Goal: Navigation & Orientation: Find specific page/section

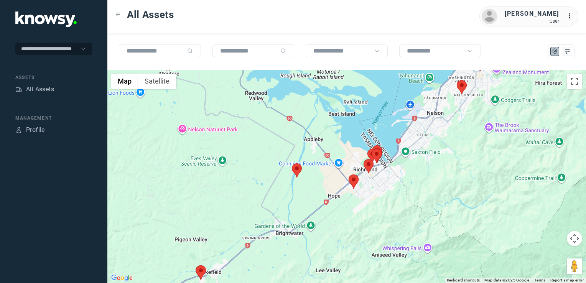
drag, startPoint x: 472, startPoint y: 151, endPoint x: 431, endPoint y: 181, distance: 51.0
click at [433, 180] on div at bounding box center [346, 176] width 479 height 213
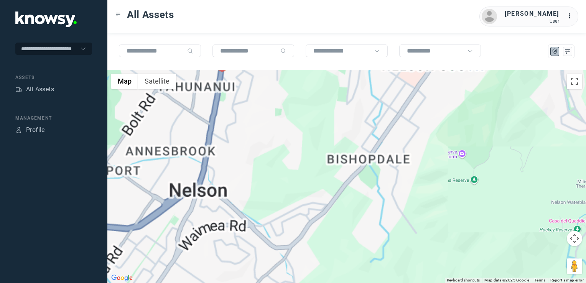
drag, startPoint x: 411, startPoint y: 124, endPoint x: 410, endPoint y: 158, distance: 34.6
click at [410, 158] on div at bounding box center [346, 176] width 479 height 213
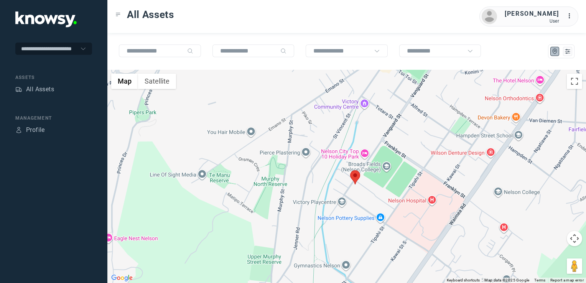
click at [353, 179] on img at bounding box center [355, 177] width 10 height 14
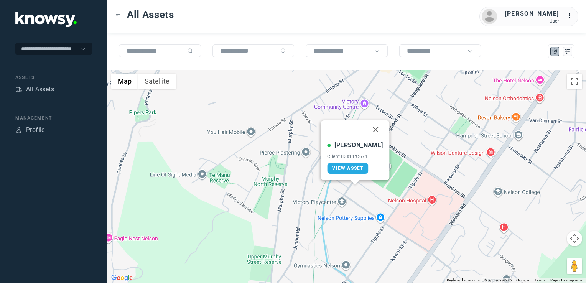
drag, startPoint x: 368, startPoint y: 129, endPoint x: 371, endPoint y: 134, distance: 6.0
click at [368, 129] on button "Close" at bounding box center [376, 129] width 18 height 18
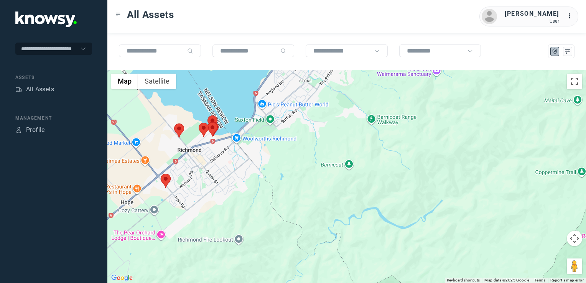
drag, startPoint x: 302, startPoint y: 176, endPoint x: 307, endPoint y: 163, distance: 13.3
click at [306, 167] on div at bounding box center [346, 176] width 479 height 213
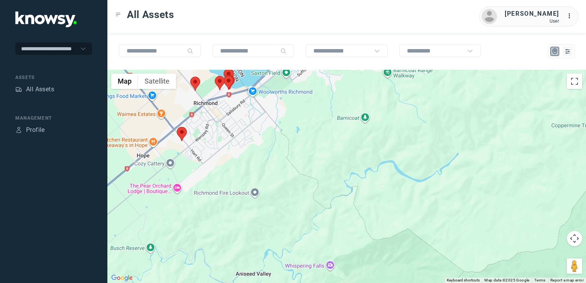
drag, startPoint x: 262, startPoint y: 177, endPoint x: 277, endPoint y: 153, distance: 29.2
click at [277, 153] on div at bounding box center [346, 176] width 479 height 213
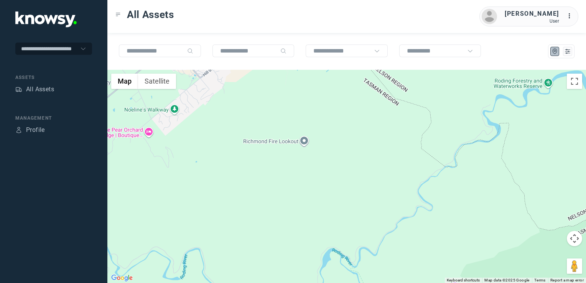
drag, startPoint x: 243, startPoint y: 156, endPoint x: 273, endPoint y: 198, distance: 51.3
click at [269, 207] on div at bounding box center [346, 176] width 479 height 213
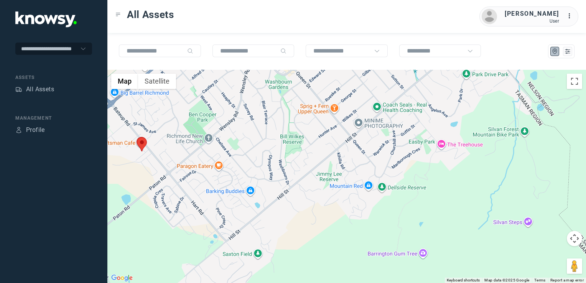
drag, startPoint x: 286, startPoint y: 157, endPoint x: 285, endPoint y: 183, distance: 25.7
click at [277, 175] on div at bounding box center [346, 176] width 479 height 213
